Goal: Task Accomplishment & Management: Use online tool/utility

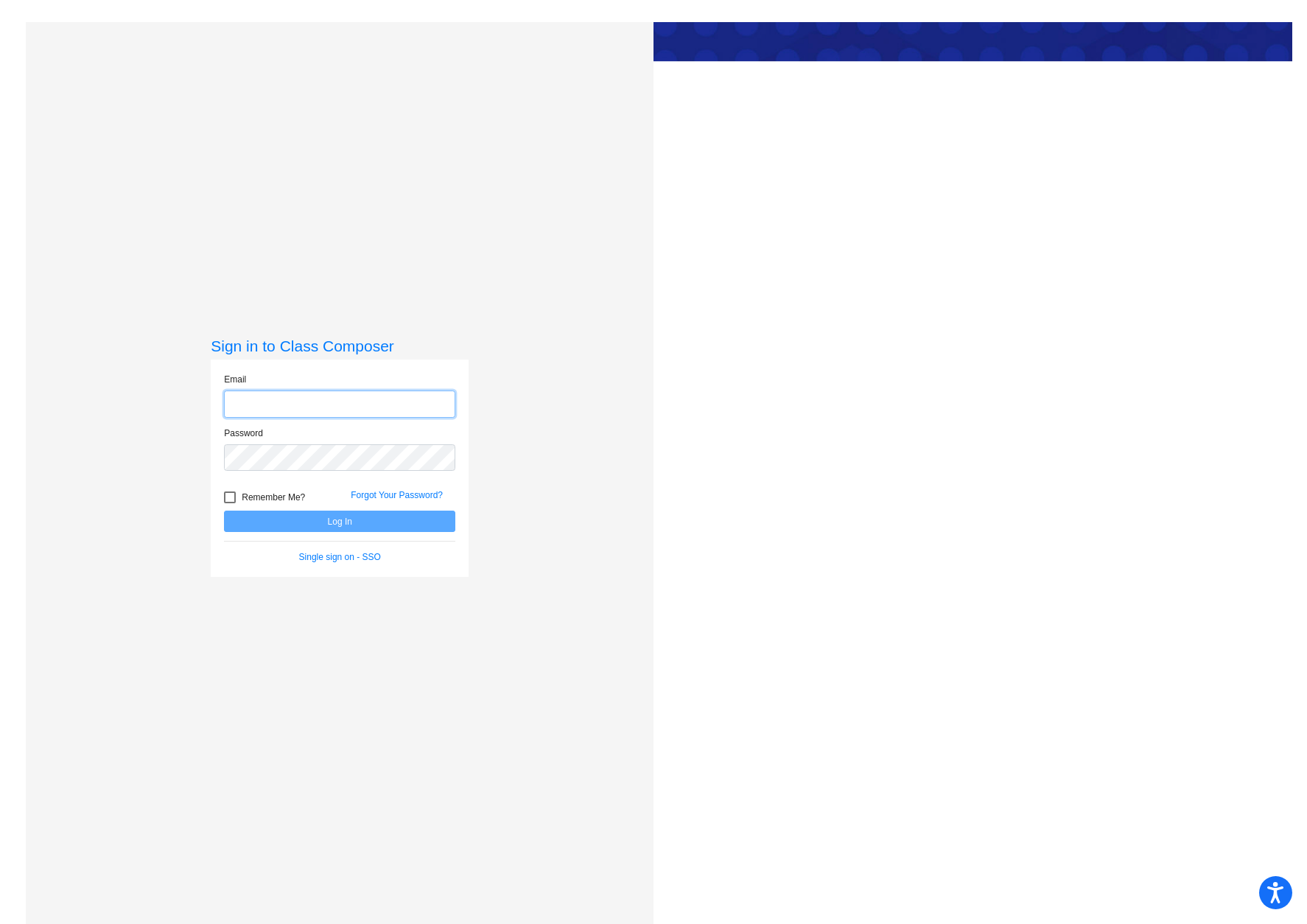
type input "[PERSON_NAME][EMAIL_ADDRESS][PERSON_NAME][DOMAIN_NAME]"
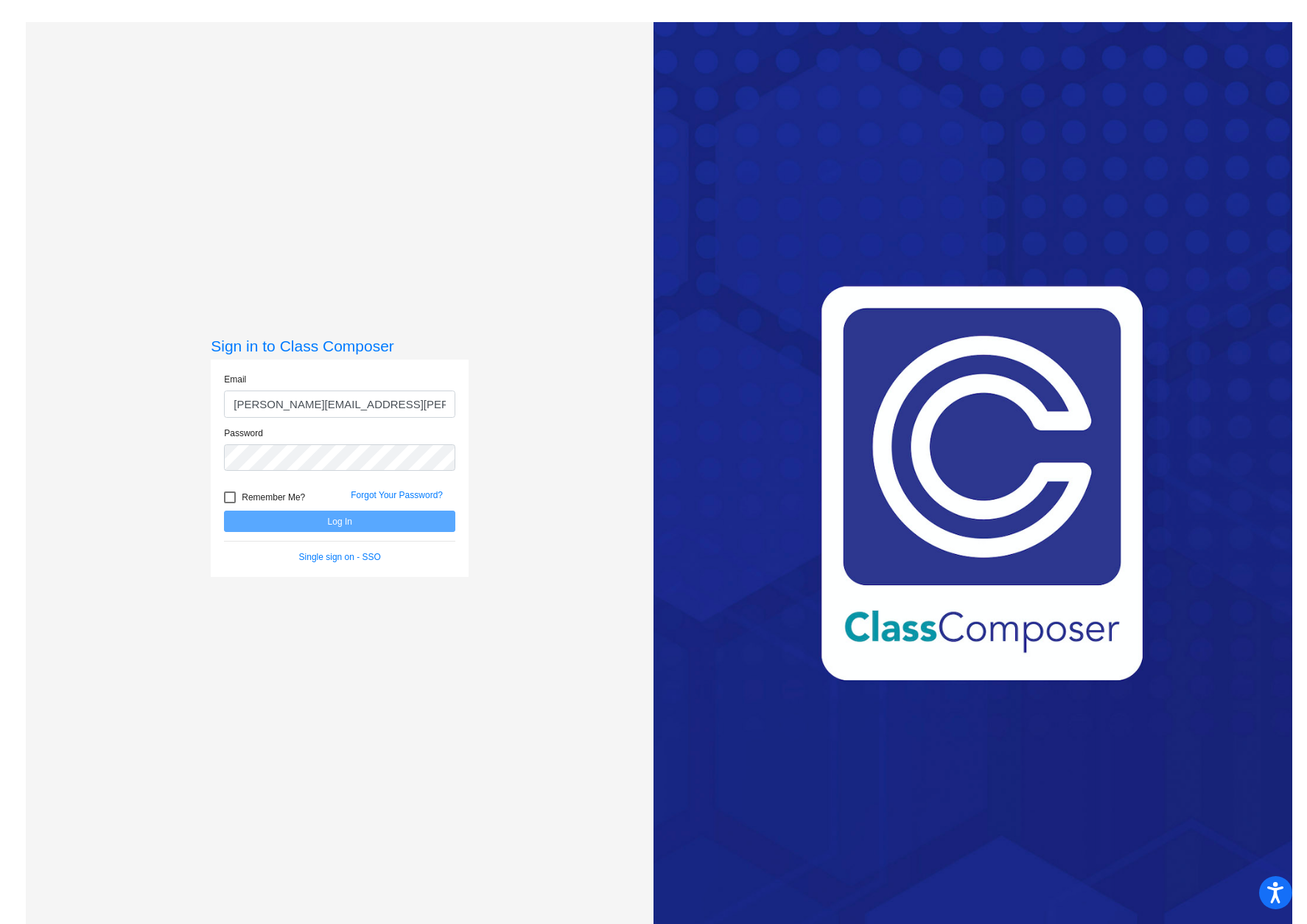
click at [229, 497] on div at bounding box center [230, 497] width 12 height 12
click at [229, 503] on input "Remember Me?" at bounding box center [229, 503] width 1 height 1
checkbox input "true"
drag, startPoint x: 317, startPoint y: 517, endPoint x: 509, endPoint y: 522, distance: 192.1
click at [317, 517] on button "Log In" at bounding box center [339, 521] width 232 height 21
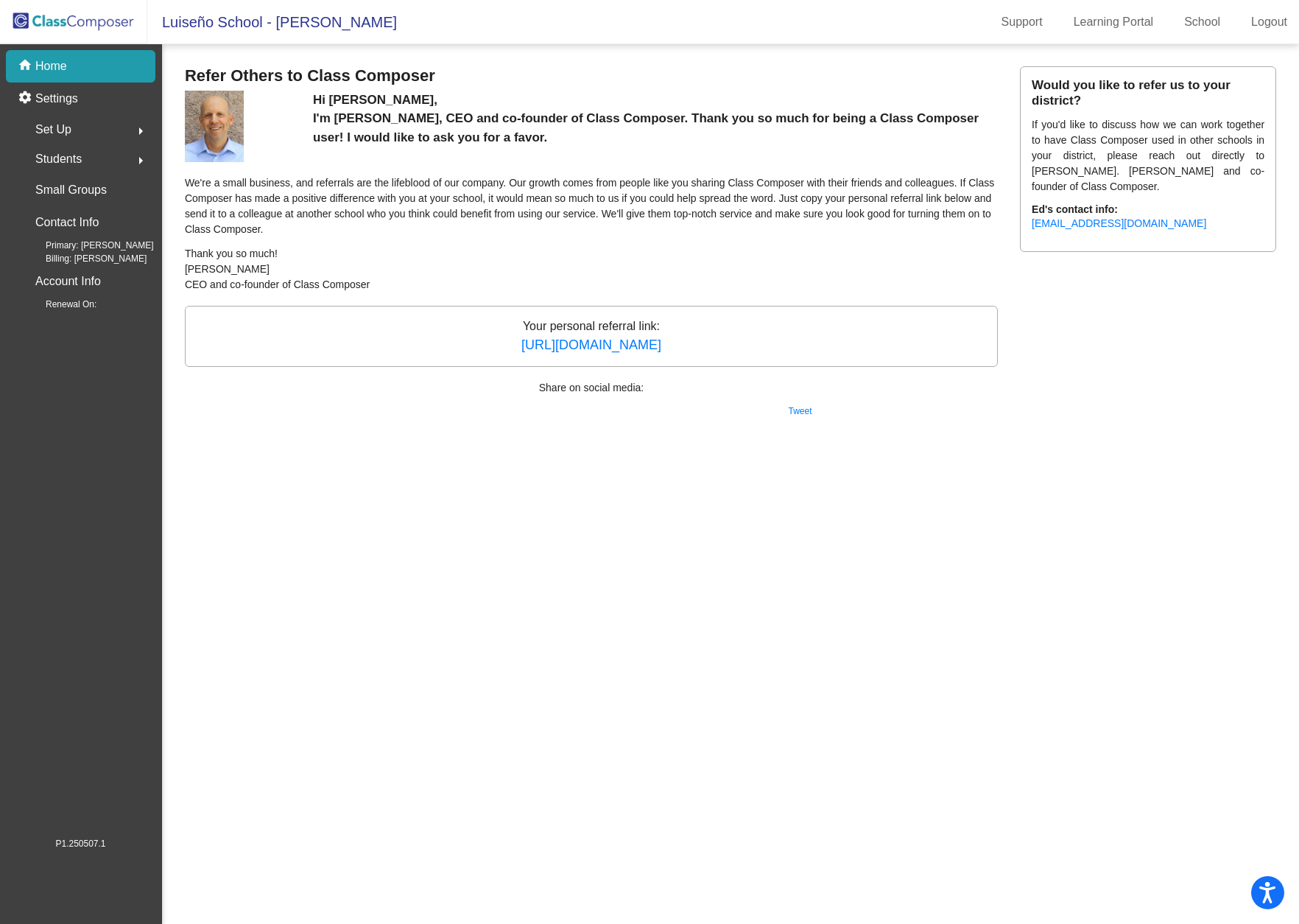
click at [53, 64] on p "Home" at bounding box center [50, 66] width 32 height 18
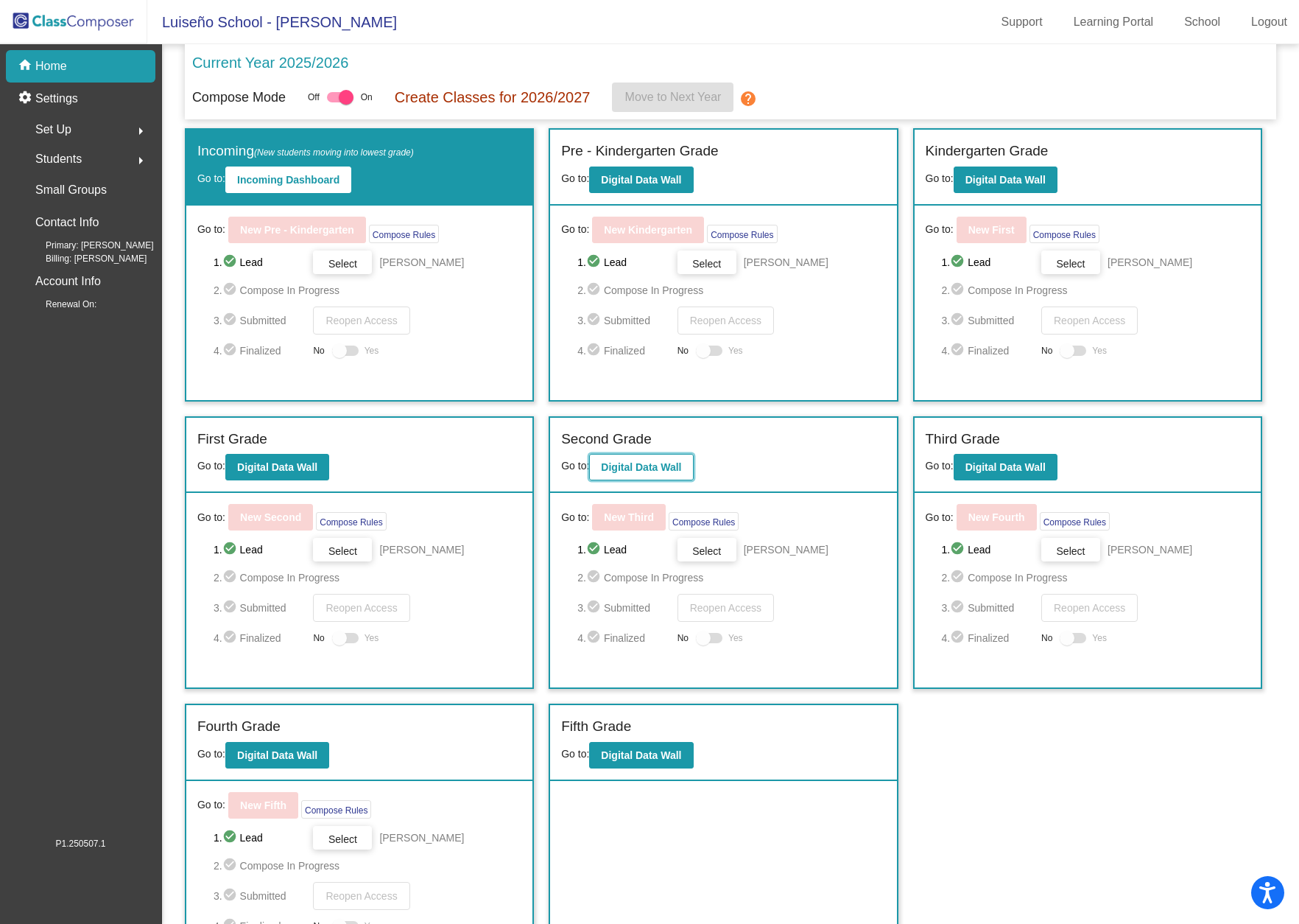
click at [658, 470] on b "Digital Data Wall" at bounding box center [641, 468] width 80 height 12
